Goal: Transaction & Acquisition: Purchase product/service

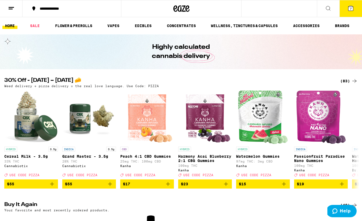
click at [356, 81] on icon at bounding box center [355, 81] width 4 height 4
